Goal: Task Accomplishment & Management: Manage account settings

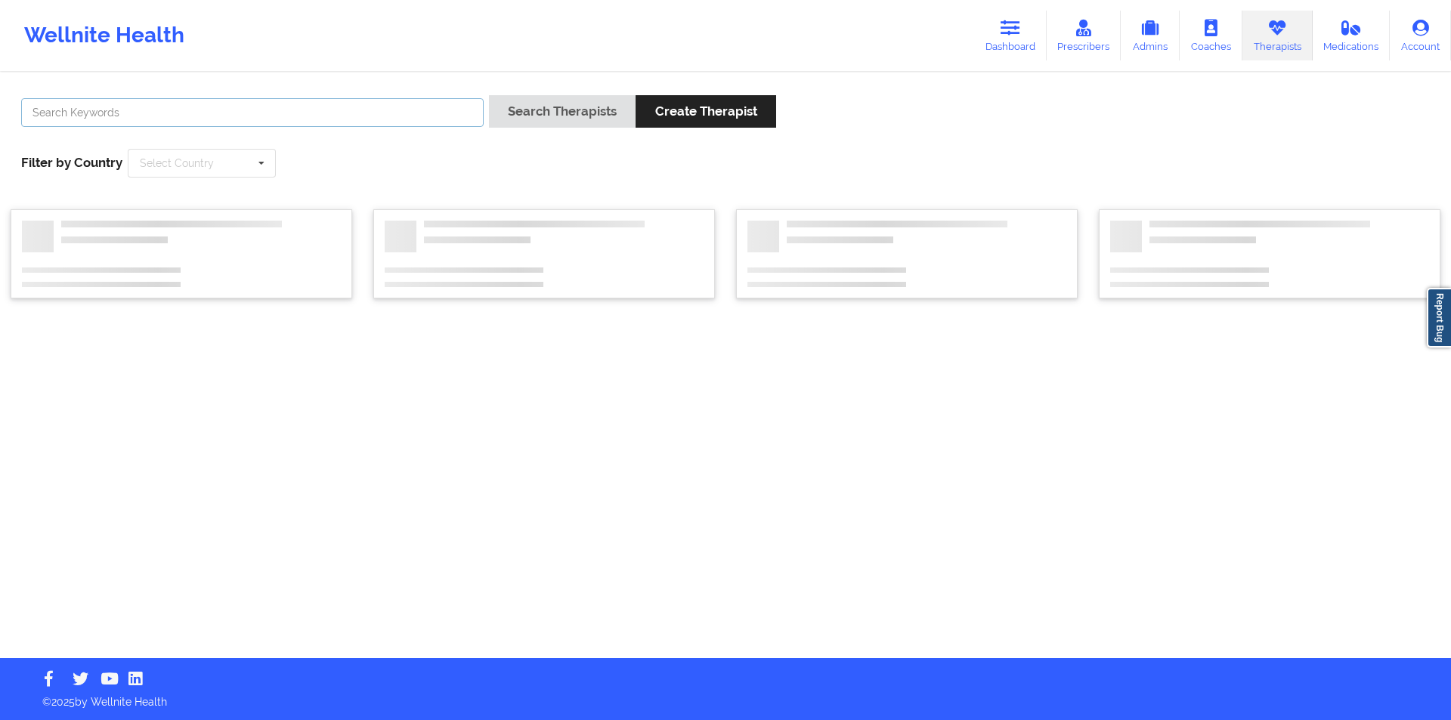
click at [246, 109] on input "text" at bounding box center [252, 112] width 463 height 29
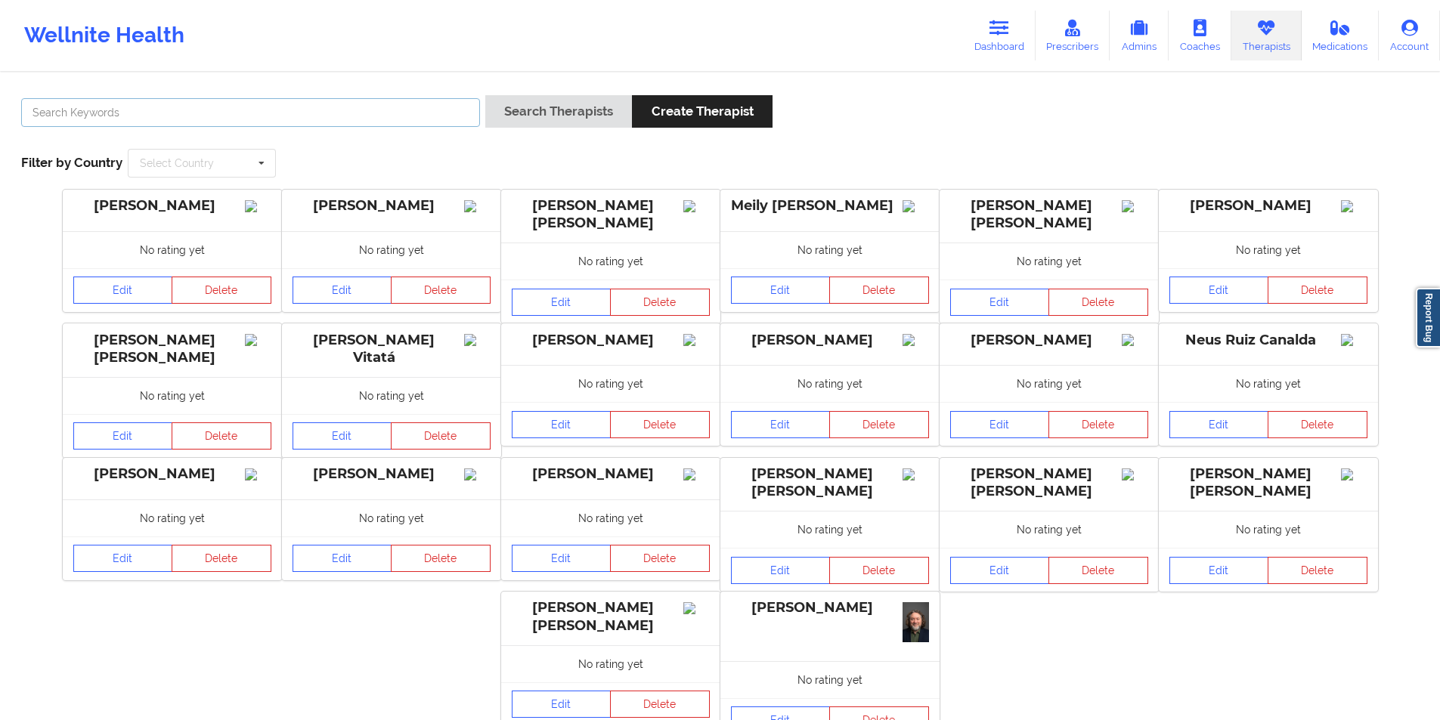
type input "e"
type input "[PERSON_NAME]"
click at [537, 115] on button "Search Therapists" at bounding box center [558, 111] width 147 height 33
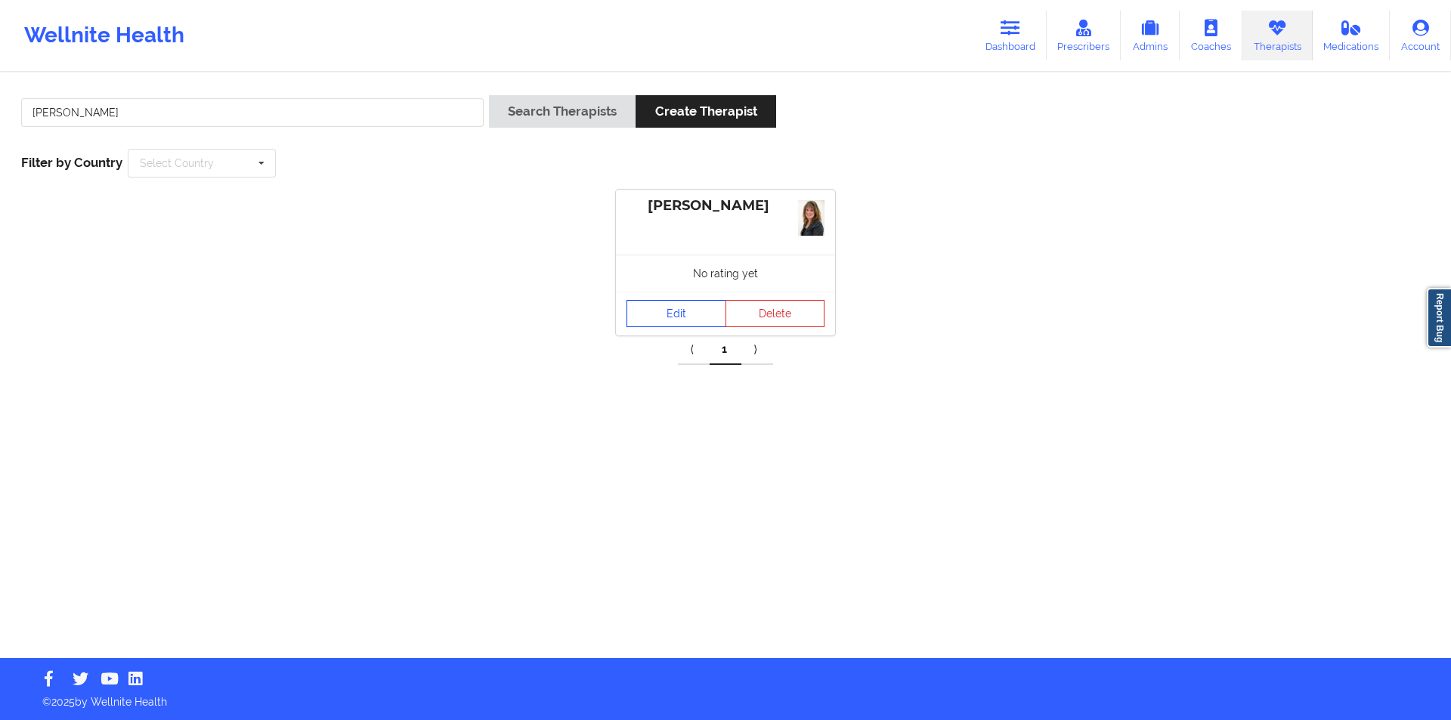
click at [672, 314] on link "Edit" at bounding box center [677, 313] width 100 height 27
